Goal: Task Accomplishment & Management: Manage account settings

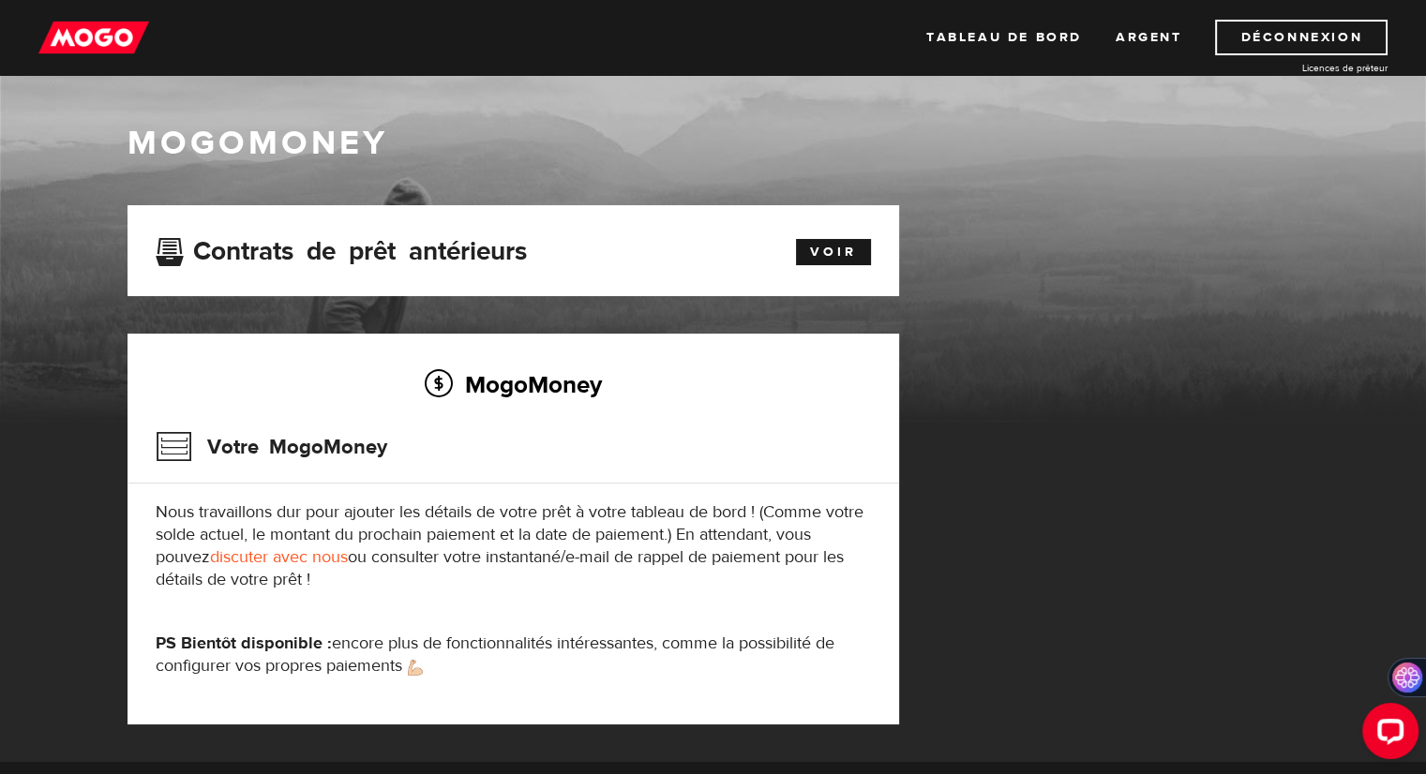
click at [334, 252] on font "Contrats de prêt antérieurs" at bounding box center [360, 248] width 334 height 26
click at [975, 32] on font "Tableau de bord" at bounding box center [1004, 37] width 156 height 17
click at [828, 255] on font "Voir" at bounding box center [833, 252] width 47 height 17
click at [537, 417] on div "MogoMoney Votre MogoMoney Nous travaillons dur pour ajouter les détails de votr…" at bounding box center [512, 529] width 771 height 391
click at [259, 442] on font "Votre MogoMoney" at bounding box center [297, 444] width 180 height 21
